Goal: Communication & Community: Answer question/provide support

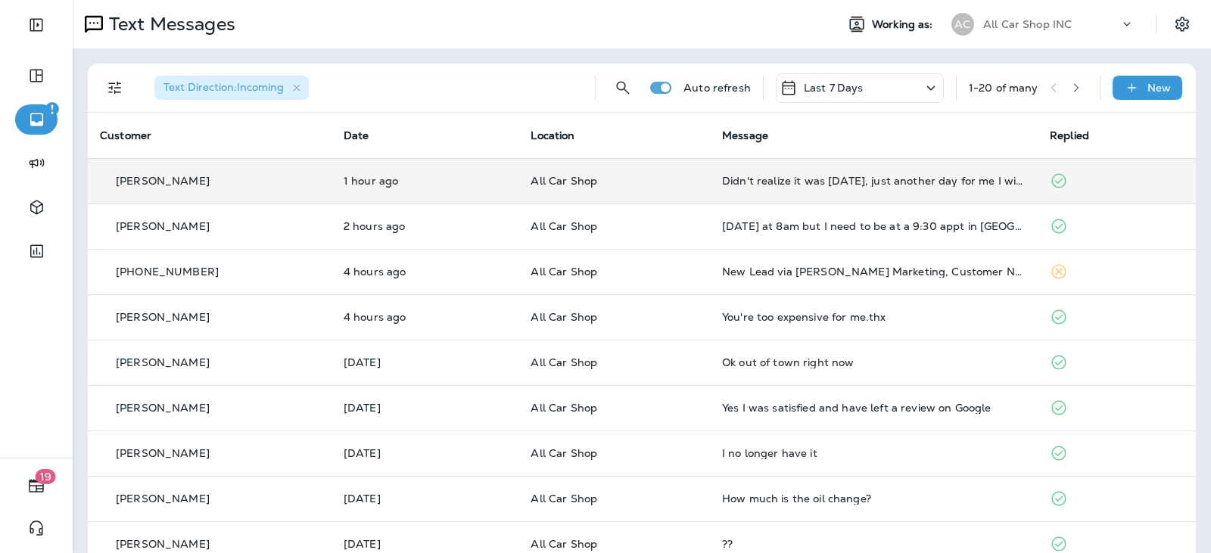
click at [865, 187] on td "Didn't realize it was [DATE], just another day for me I will call to schedule t…" at bounding box center [874, 180] width 328 height 45
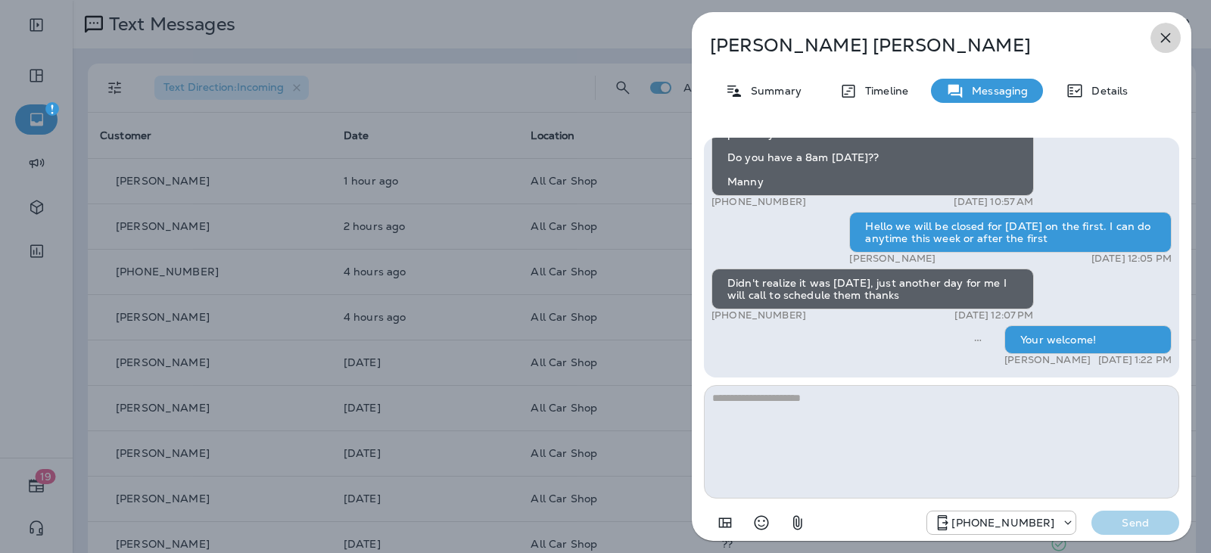
click at [1155, 43] on button "button" at bounding box center [1165, 38] width 30 height 30
